Goal: Task Accomplishment & Management: Understand process/instructions

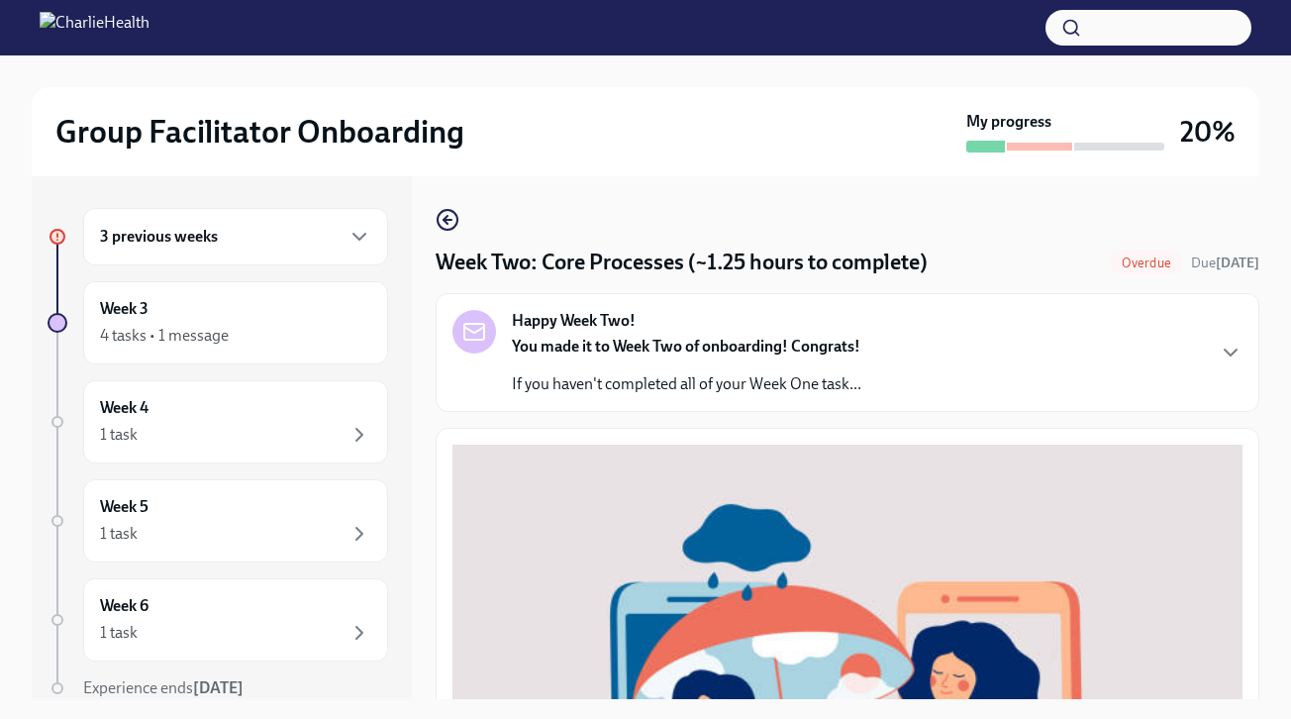
scroll to position [752, 0]
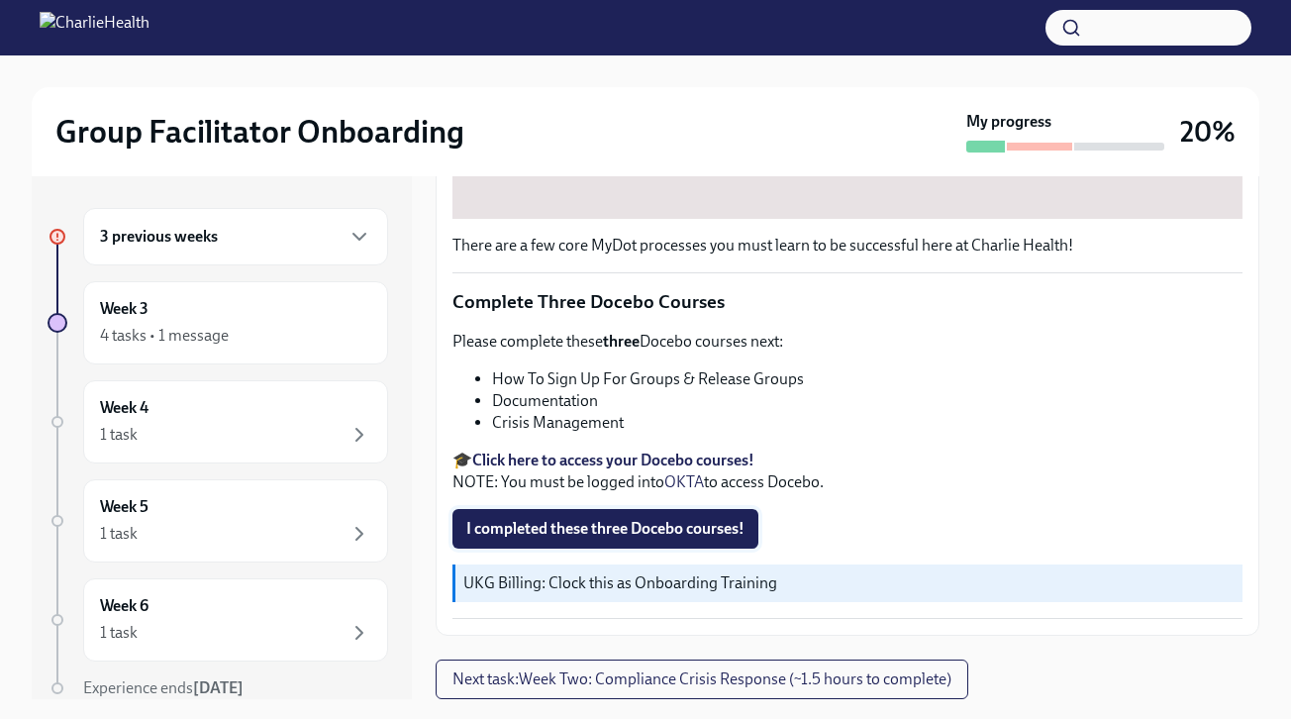
click at [651, 533] on span "I completed these three Docebo courses!" at bounding box center [605, 529] width 278 height 20
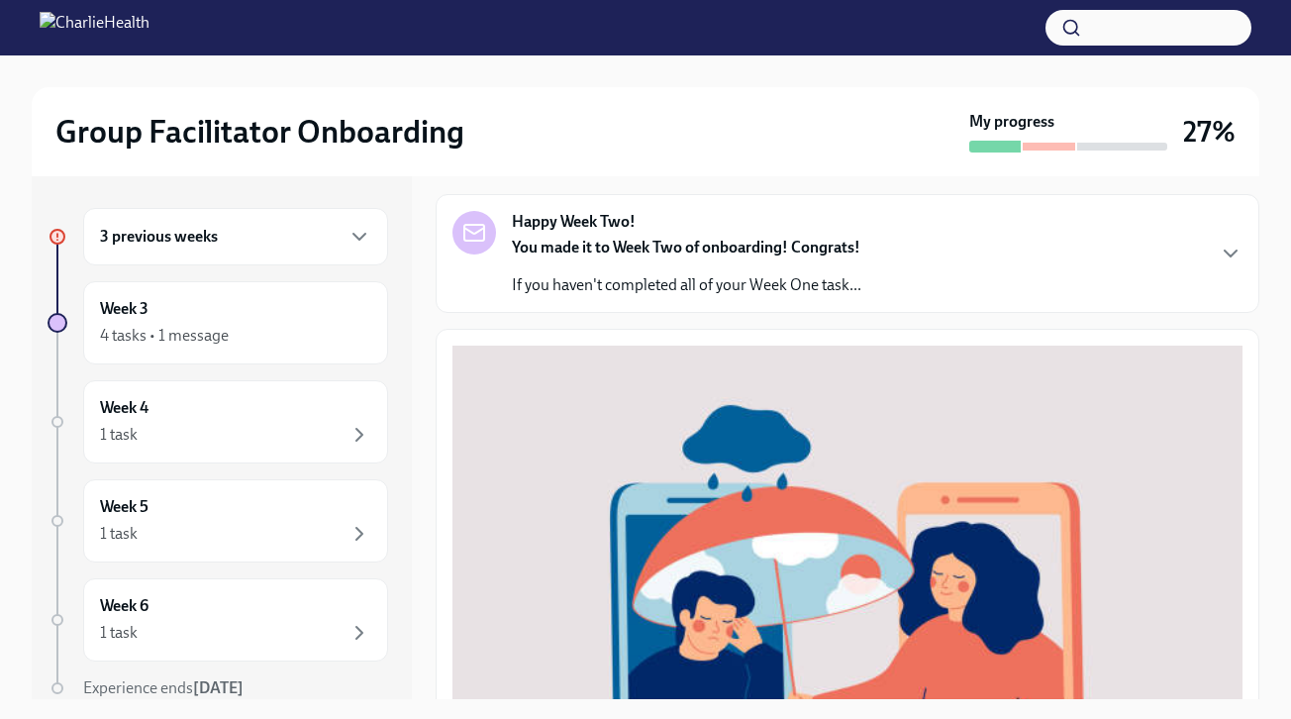
scroll to position [0, 0]
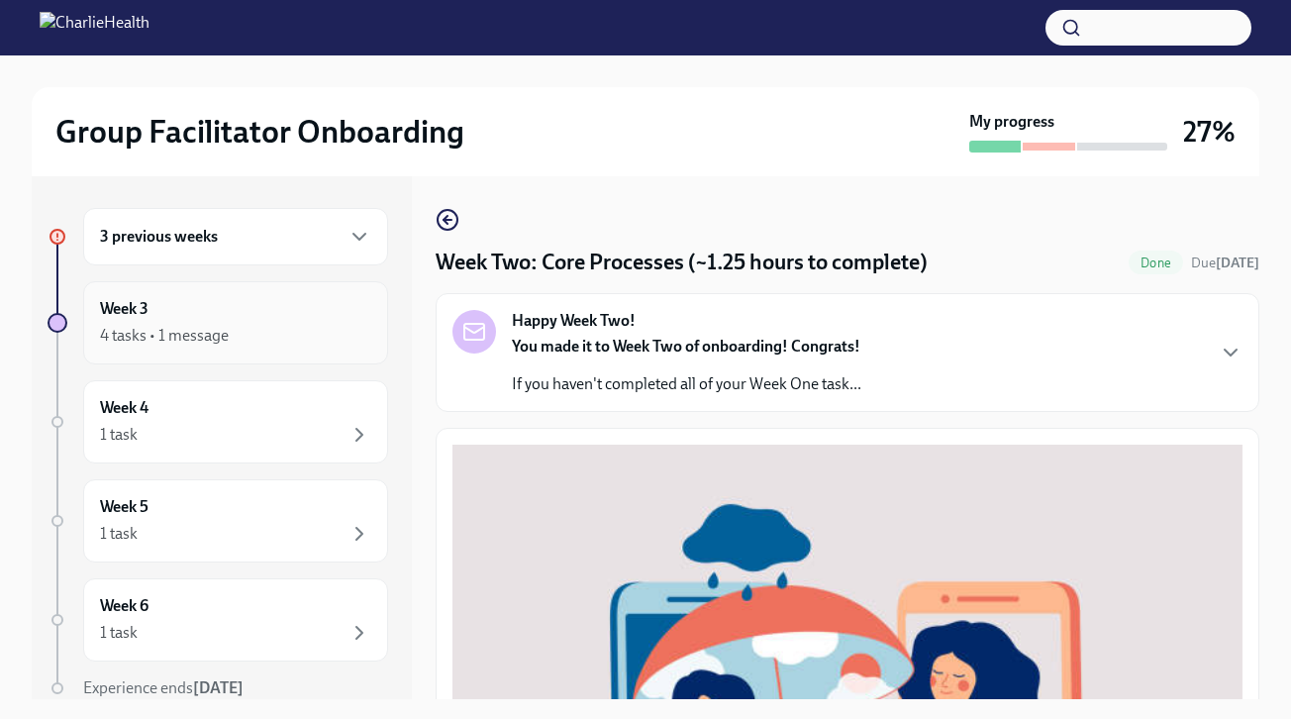
click at [231, 349] on div "Week 3 4 tasks • 1 message" at bounding box center [235, 322] width 305 height 83
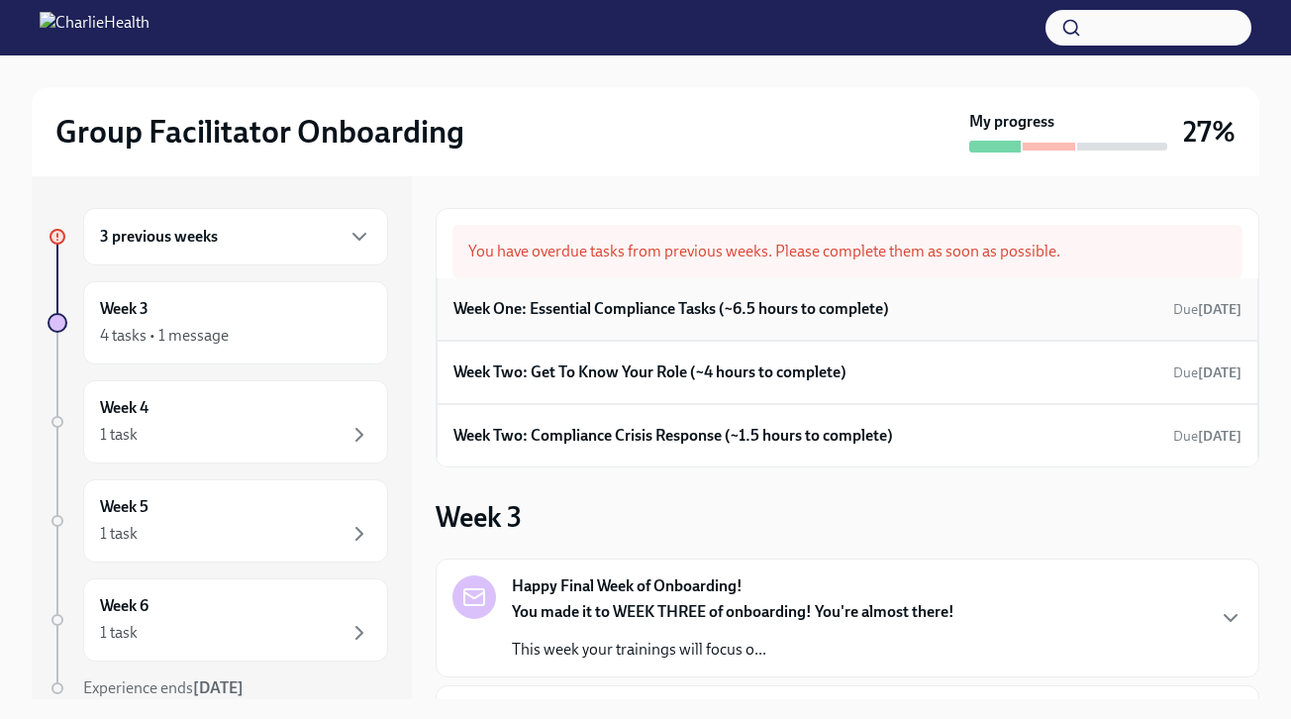
click at [605, 310] on h6 "Week One: Essential Compliance Tasks (~6.5 hours to complete)" at bounding box center [671, 309] width 436 height 22
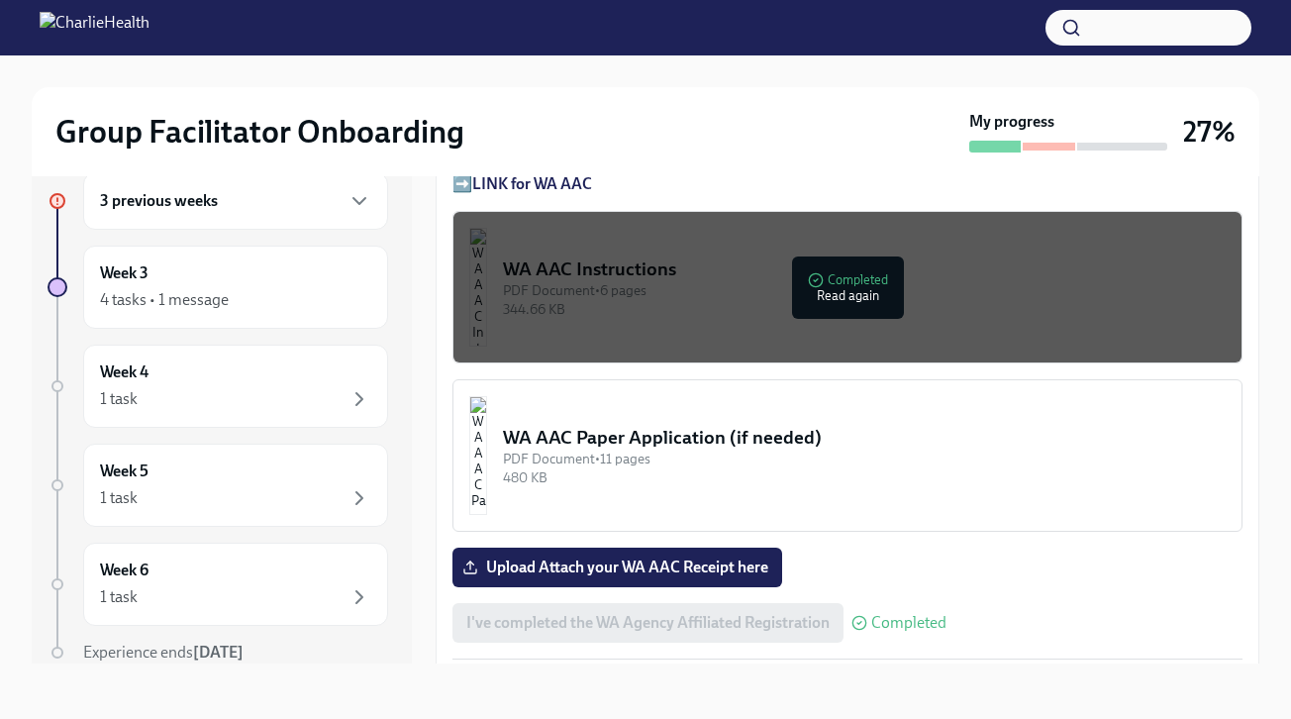
scroll to position [1624, 0]
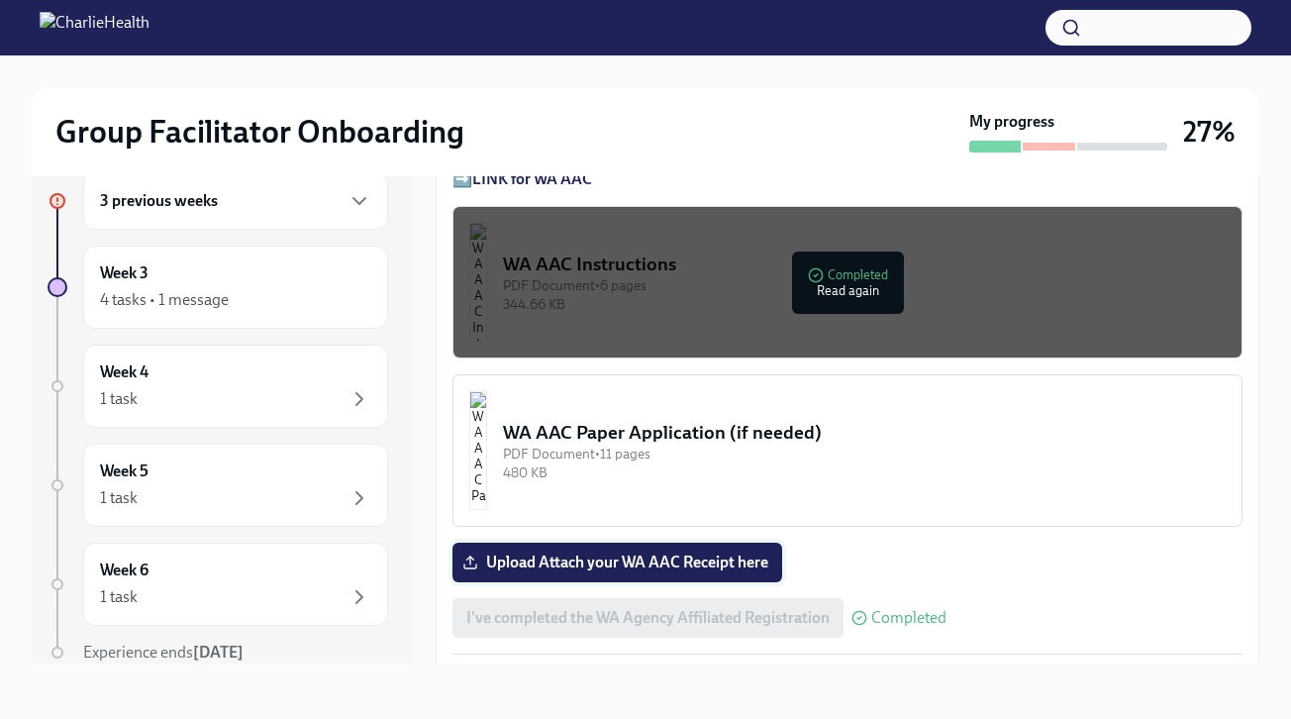
click at [624, 559] on span "Upload Attach your WA AAC Receipt here" at bounding box center [617, 562] width 302 height 20
click at [0, 0] on input "Upload Attach your WA AAC Receipt here" at bounding box center [0, 0] width 0 height 0
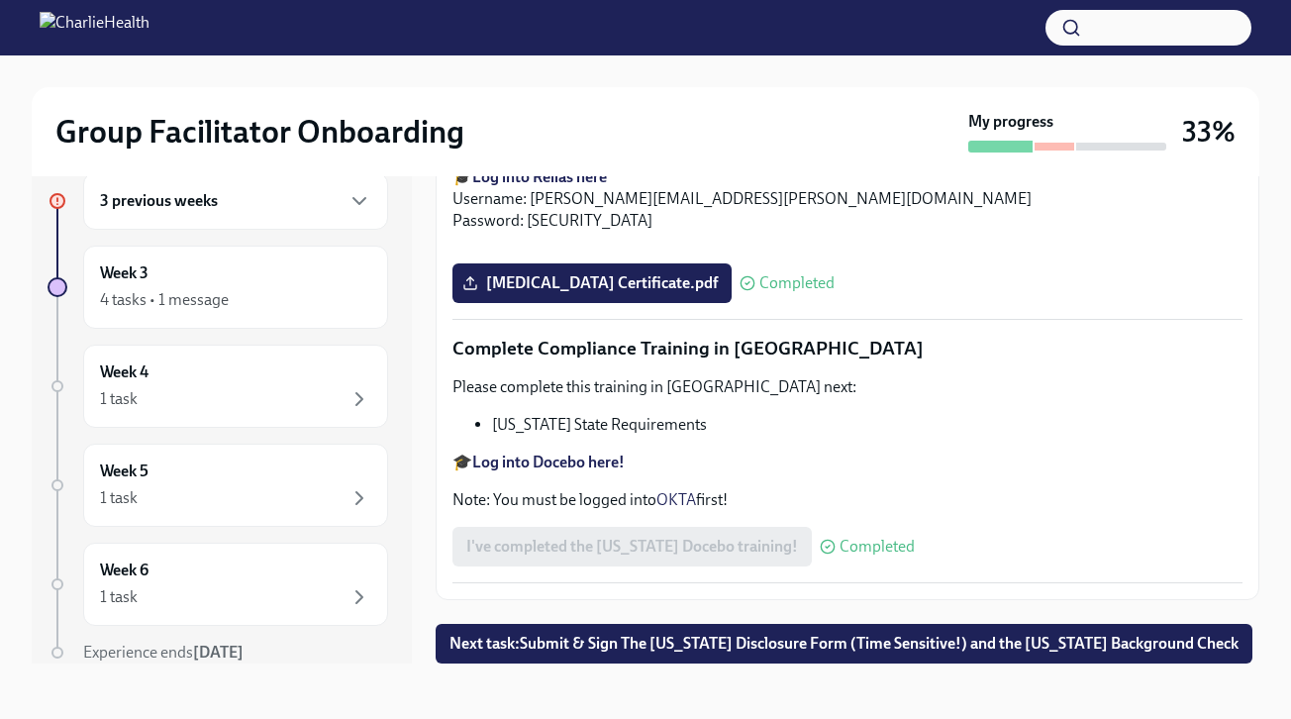
scroll to position [4420, 0]
click at [836, 638] on span "Next task : Submit & Sign The [US_STATE] Disclosure Form (Time Sensitive!) and …" at bounding box center [844, 644] width 789 height 20
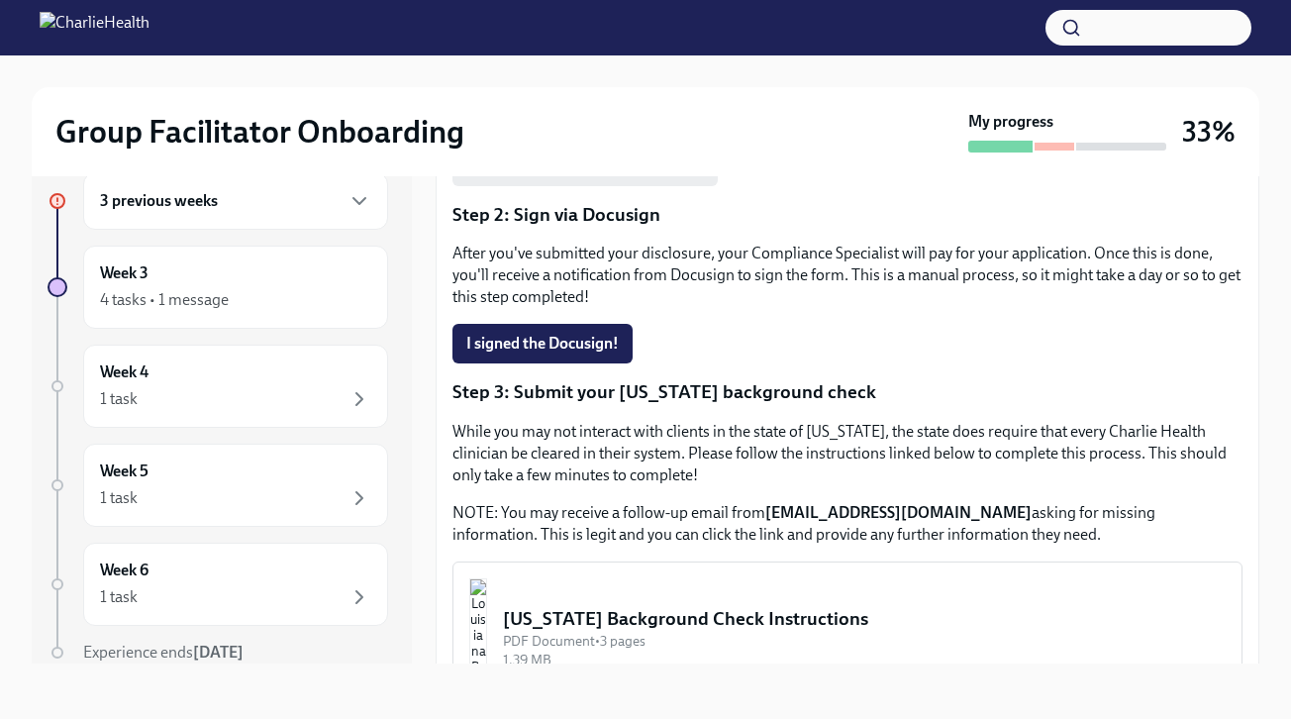
scroll to position [403, 0]
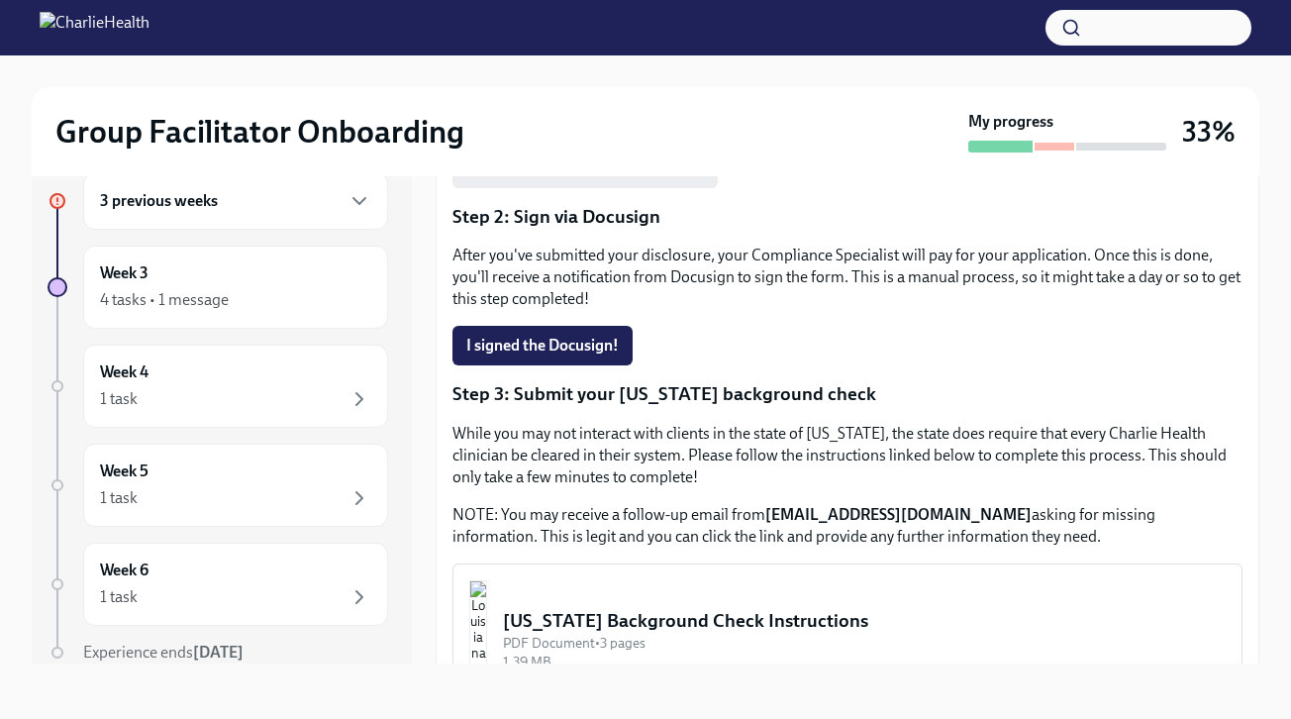
click at [272, 205] on div "3 previous weeks" at bounding box center [235, 201] width 271 height 24
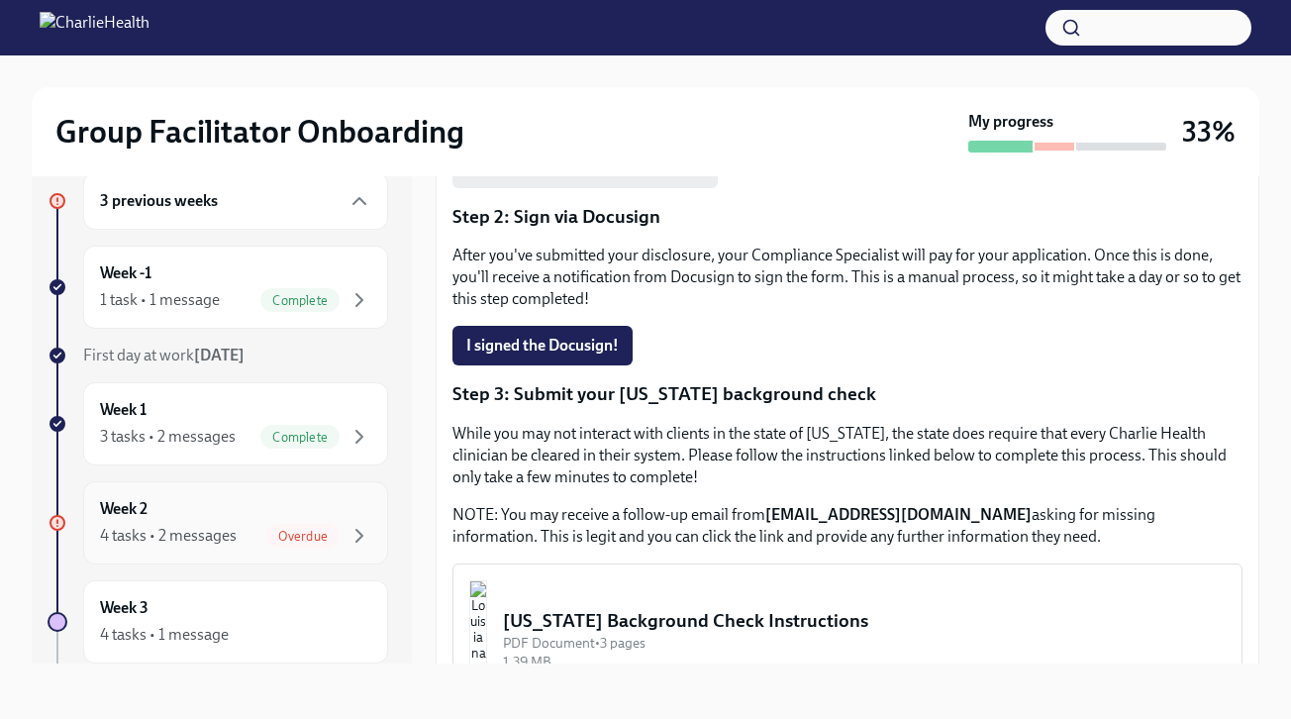
click at [240, 522] on div "Week 2 4 tasks • 2 messages Overdue" at bounding box center [235, 523] width 271 height 50
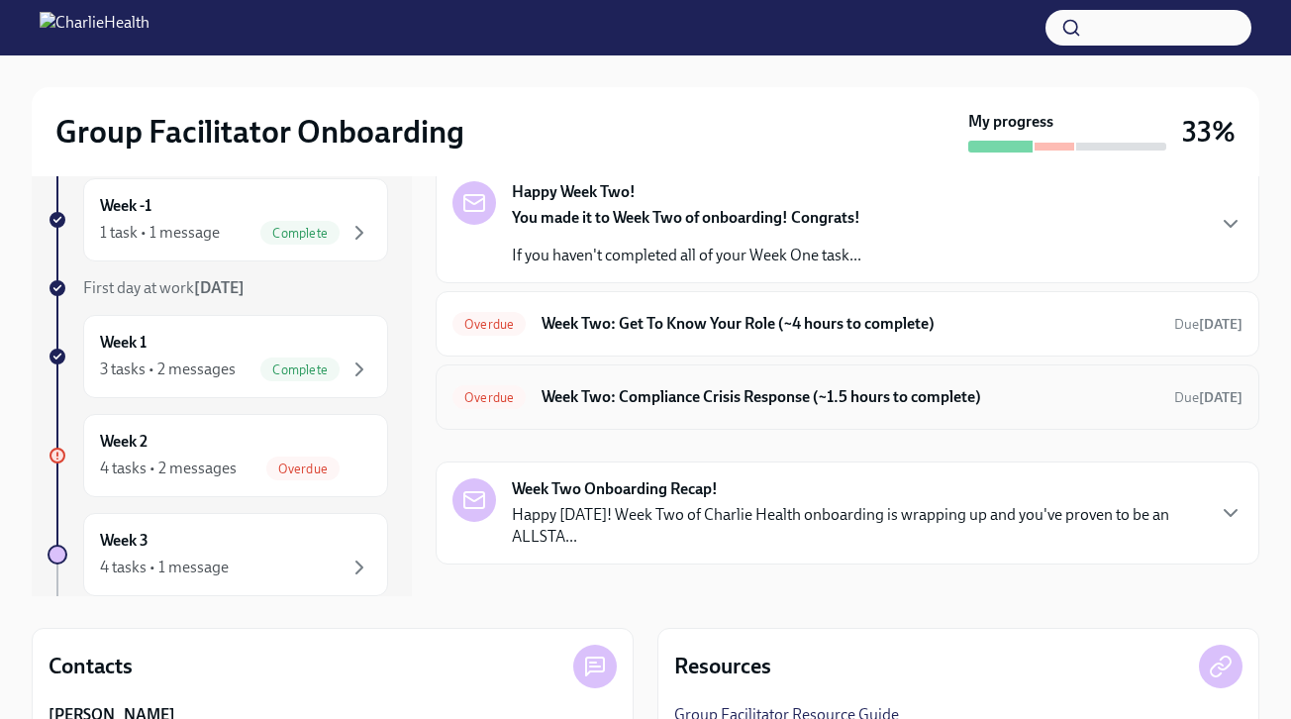
scroll to position [104, 0]
click at [649, 333] on div "Overdue Week Two: Get To Know Your Role (~4 hours to complete) Due [DATE]" at bounding box center [847, 323] width 790 height 32
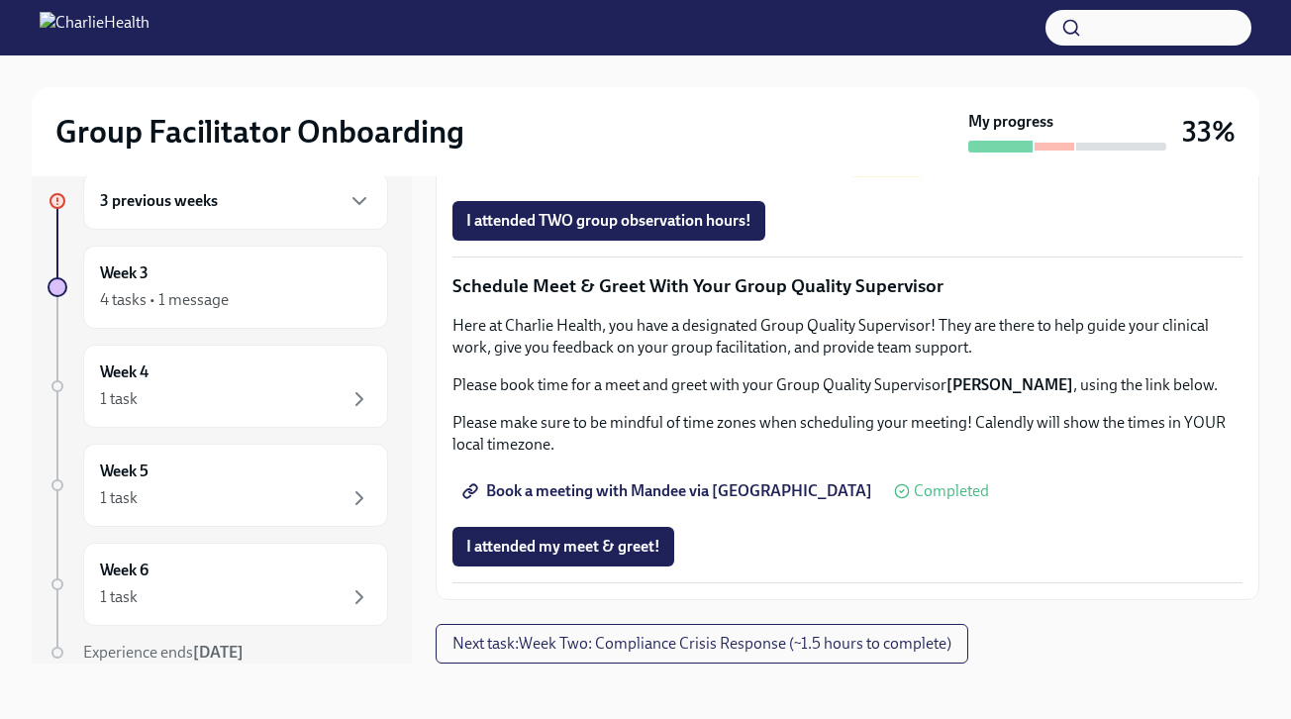
scroll to position [1457, 0]
click at [627, 120] on span "Group Observation Instructions" at bounding box center [585, 110] width 238 height 20
click at [702, 491] on span "Book a meeting with Mandee via [GEOGRAPHIC_DATA]" at bounding box center [669, 491] width 406 height 20
click at [250, 205] on div "3 previous weeks" at bounding box center [235, 201] width 271 height 24
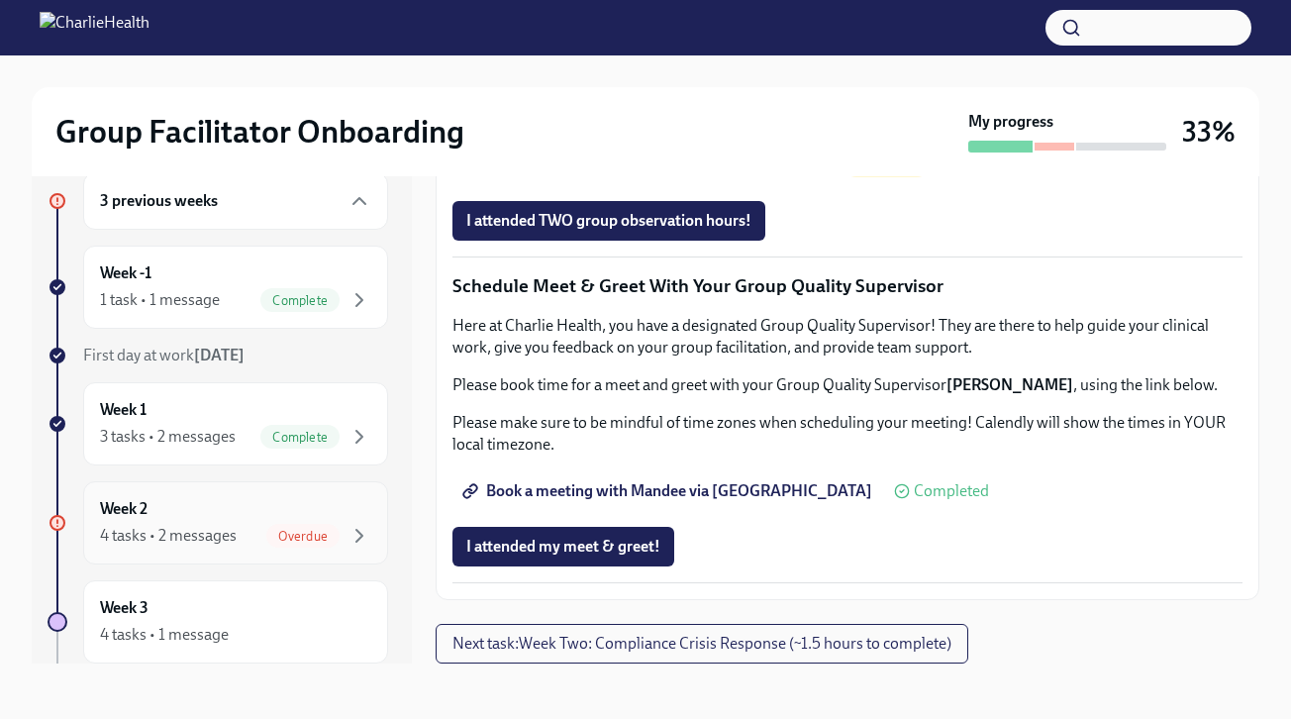
click at [276, 534] on span "Overdue" at bounding box center [302, 536] width 73 height 15
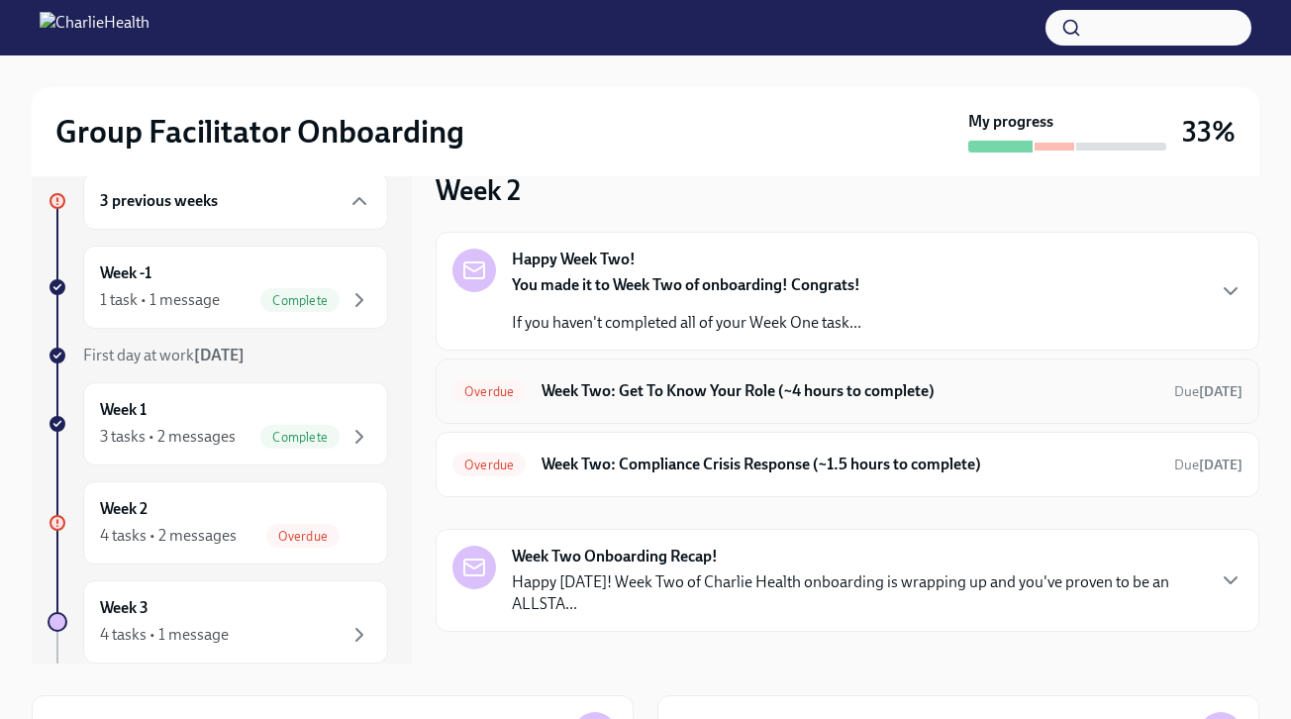
click at [698, 392] on h6 "Week Two: Get To Know Your Role (~4 hours to complete)" at bounding box center [850, 391] width 617 height 22
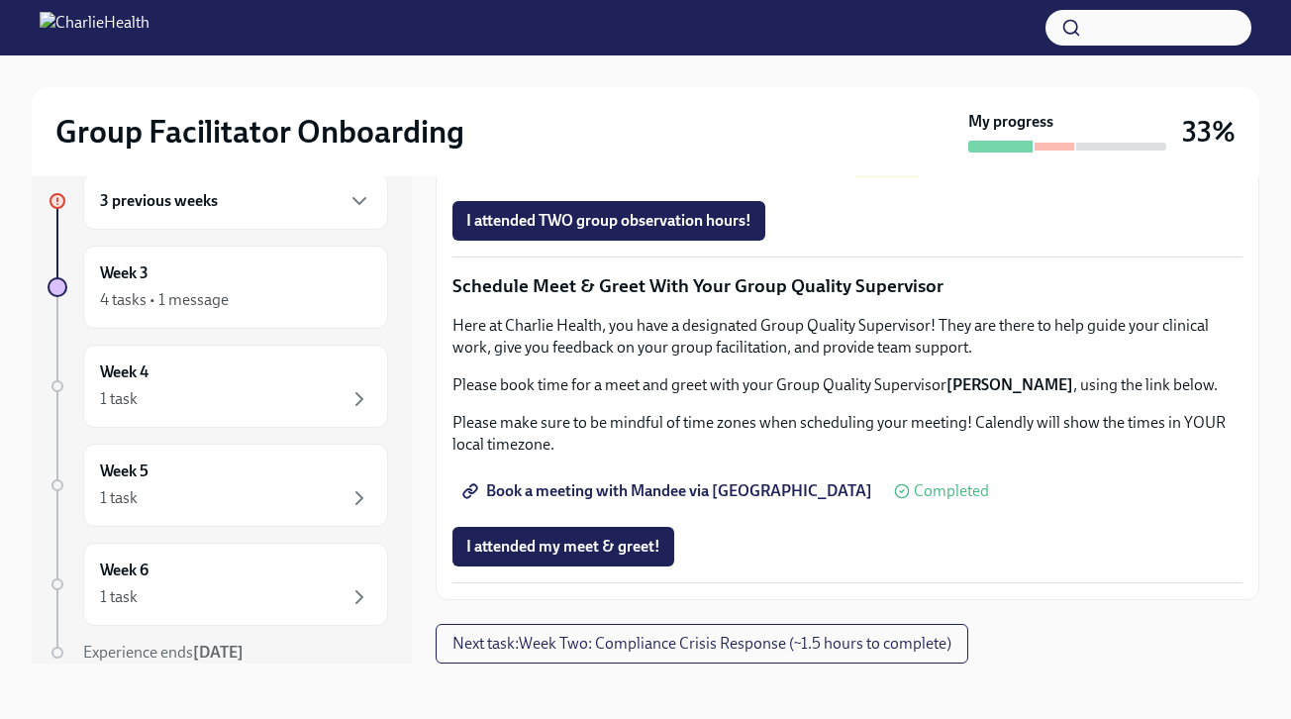
scroll to position [1917, 0]
click at [231, 311] on div "4 tasks • 1 message" at bounding box center [235, 300] width 271 height 24
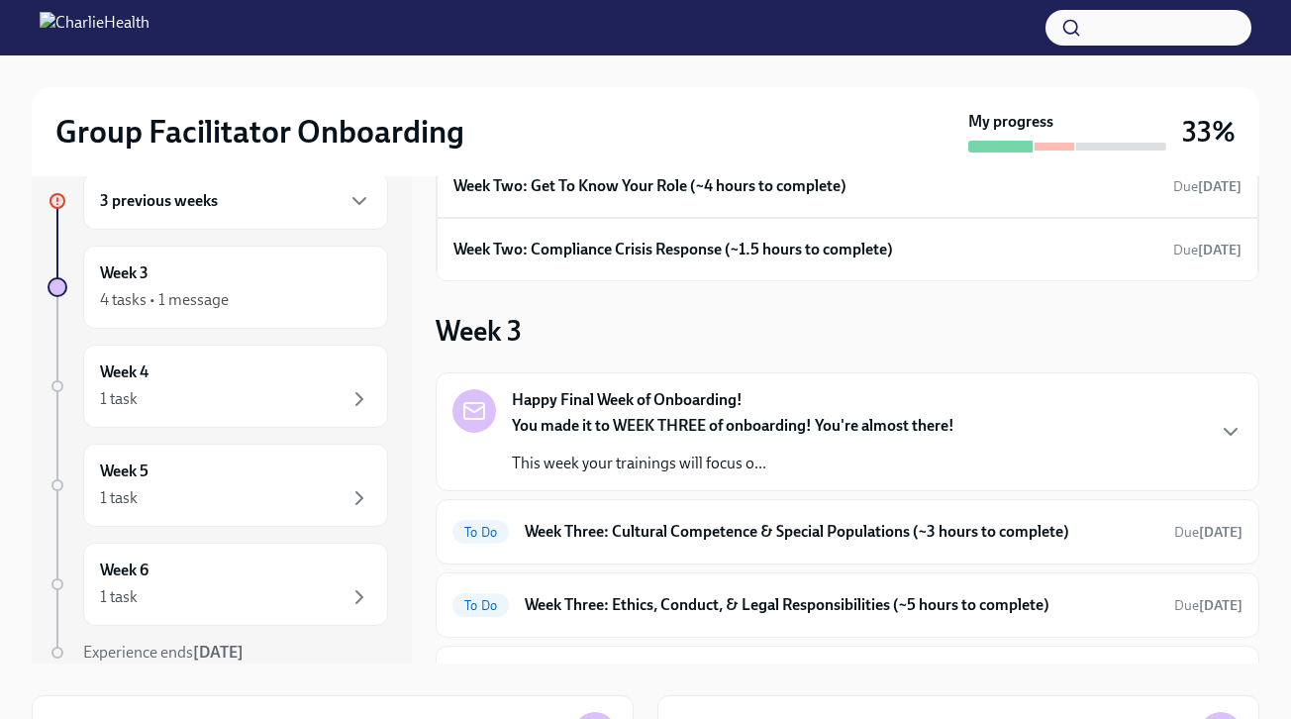
scroll to position [142, 0]
